Goal: Information Seeking & Learning: Learn about a topic

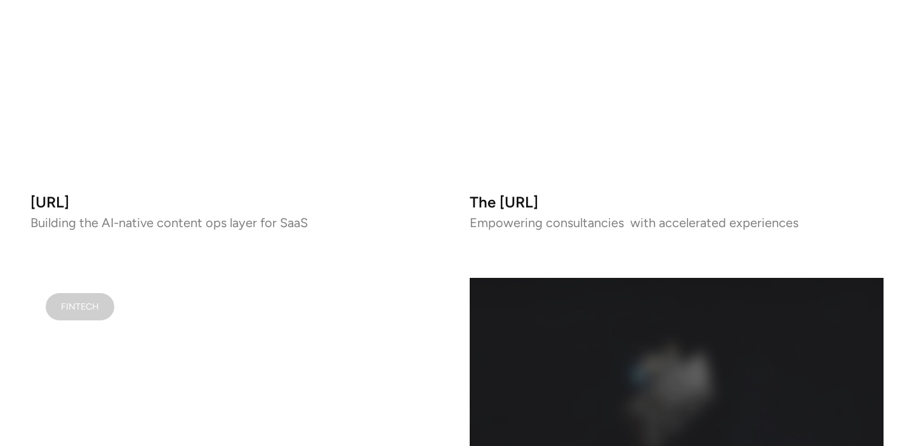
scroll to position [1080, 0]
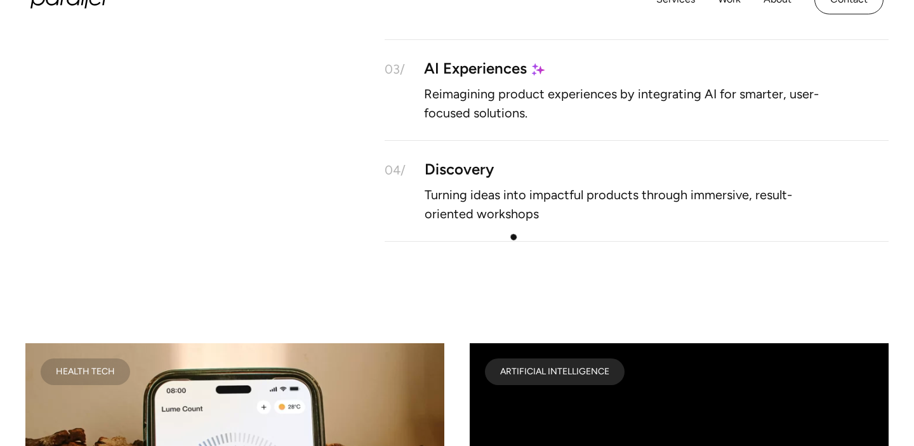
scroll to position [1247, 0]
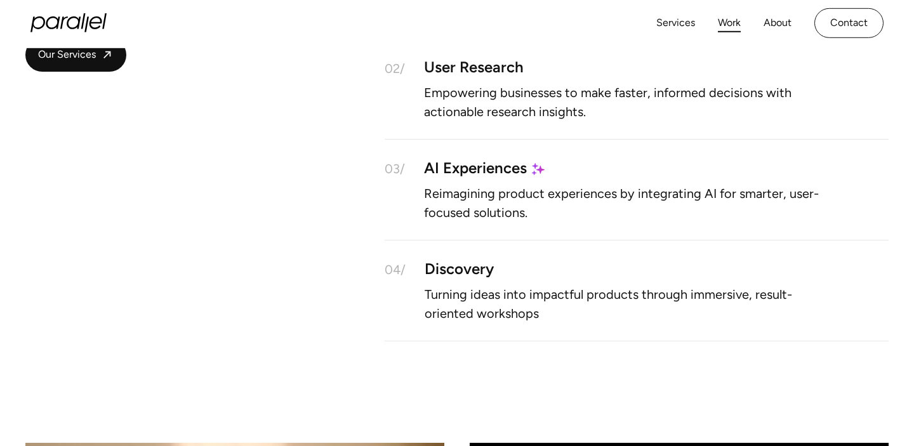
click at [722, 18] on link "Work" at bounding box center [729, 23] width 23 height 18
click at [732, 25] on link "Work" at bounding box center [729, 25] width 23 height 18
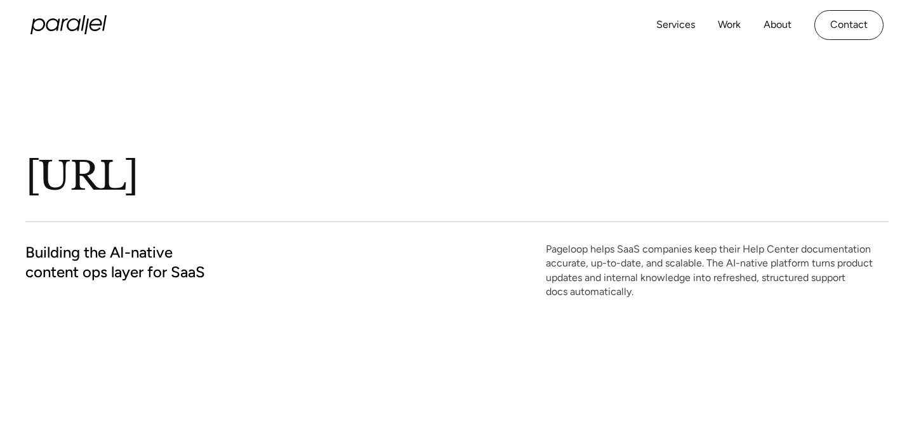
click at [569, 114] on div "Pageloop.ai Building the AI-native content ops layer for SaaS Pageloop helps Sa…" at bounding box center [456, 200] width 863 height 300
click at [507, 252] on div "Building the AI-native content ops layer for SaaS Pageloop helps SaaS companies…" at bounding box center [456, 270] width 863 height 57
